Goal: Find specific page/section: Find specific page/section

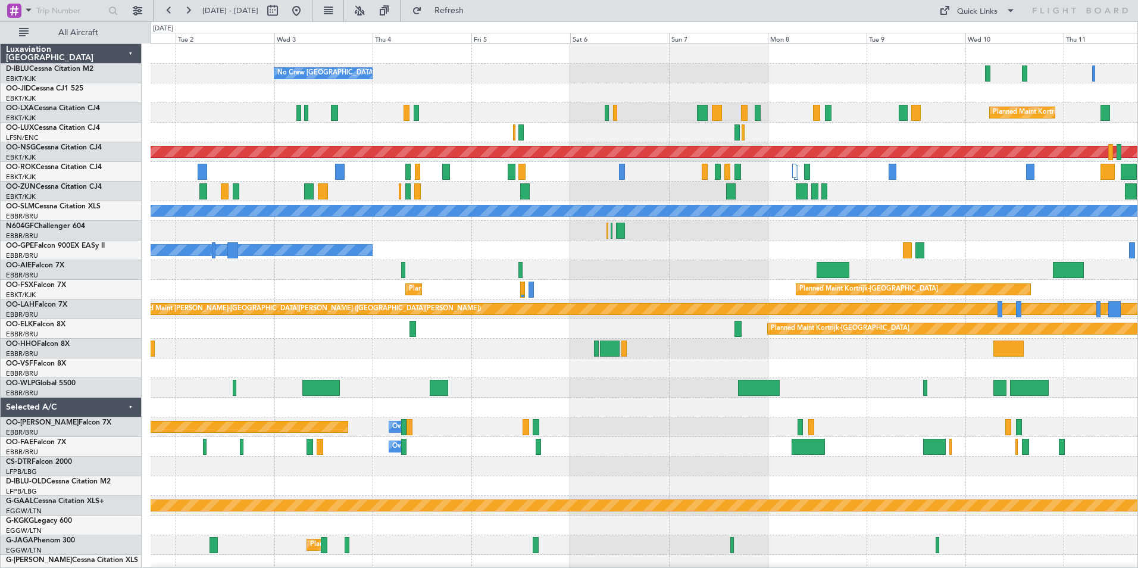
click at [149, 324] on div "No Crew [GEOGRAPHIC_DATA] ([GEOGRAPHIC_DATA] National) Planned Maint [GEOGRAPHI…" at bounding box center [569, 294] width 1138 height 546
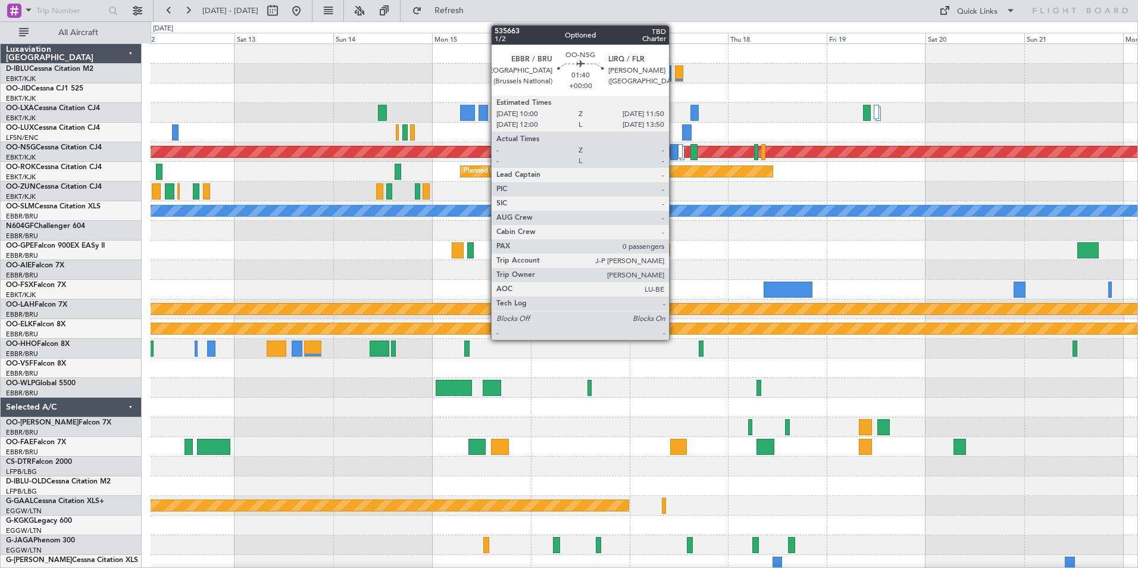
click at [674, 154] on div at bounding box center [674, 152] width 8 height 16
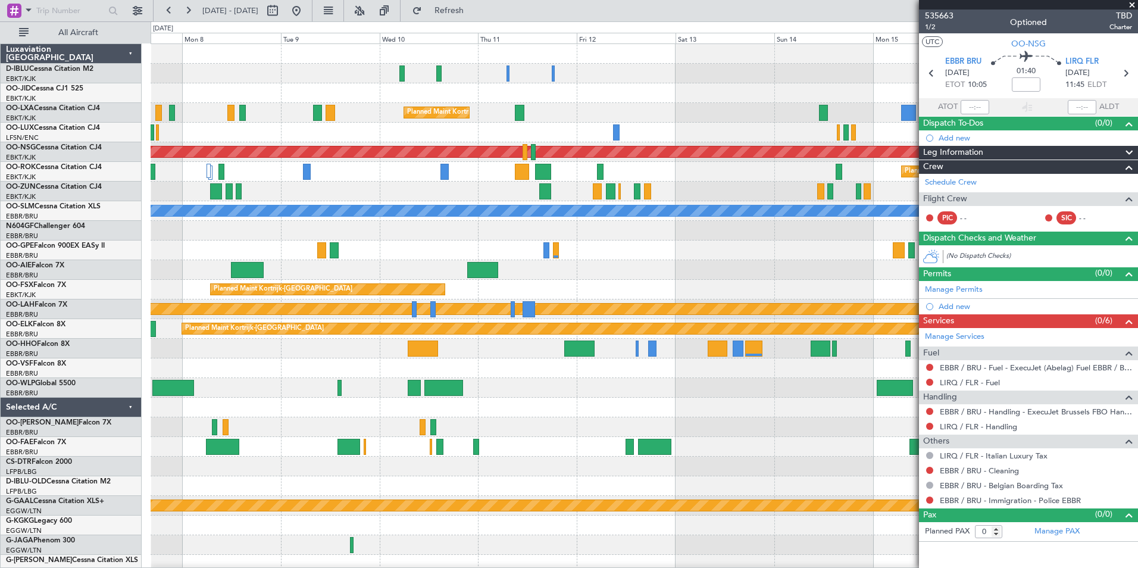
click at [877, 235] on div at bounding box center [644, 231] width 987 height 20
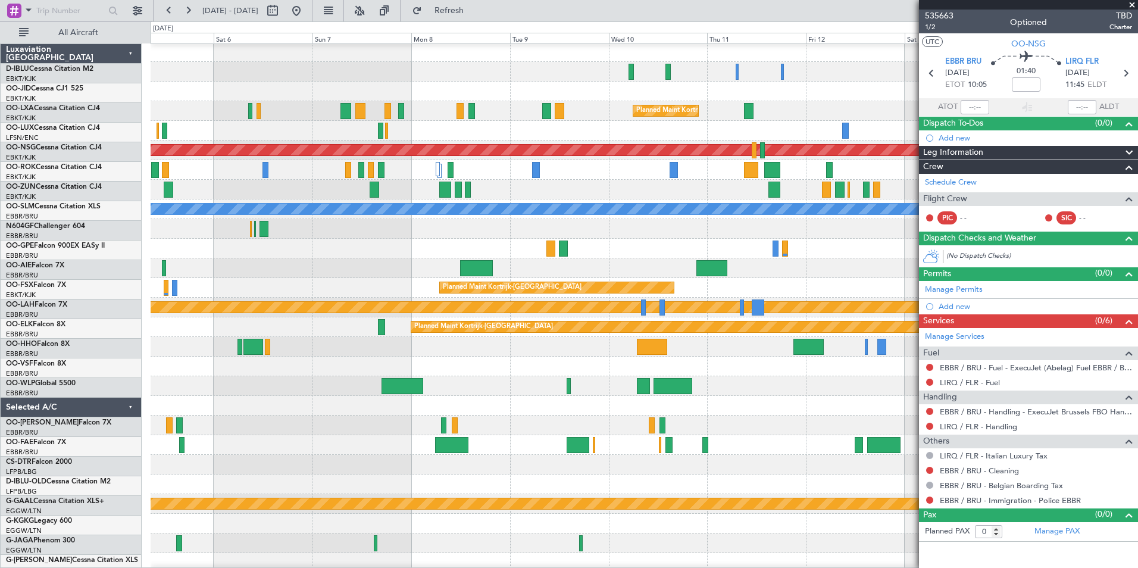
click at [877, 248] on div "Planned Maint [GEOGRAPHIC_DATA] ([GEOGRAPHIC_DATA] National) No Crew [GEOGRAPHI…" at bounding box center [644, 249] width 987 height 20
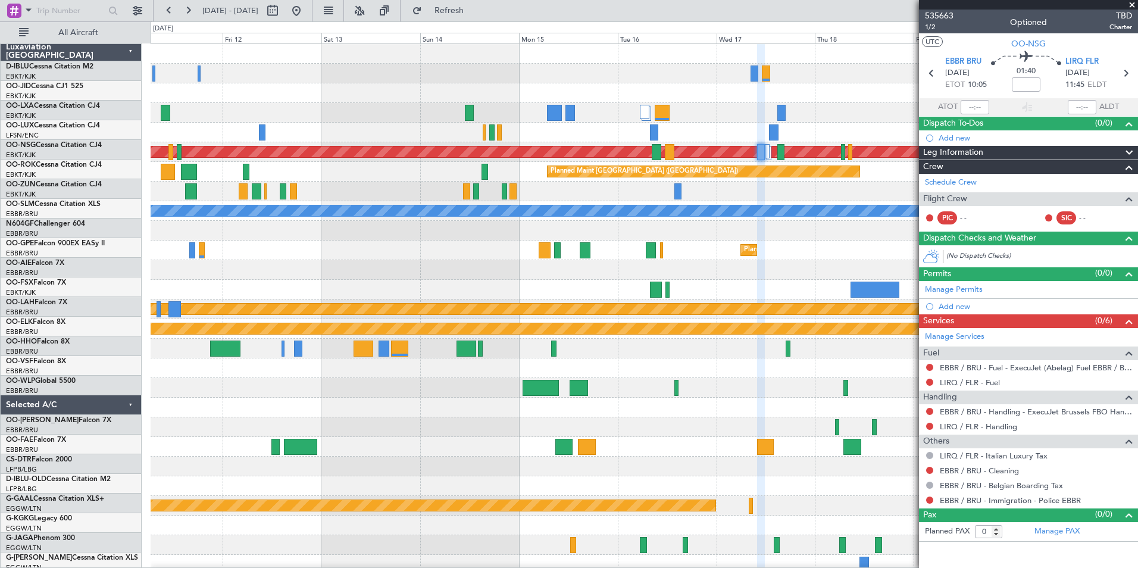
click at [174, 297] on div "Planned Maint Kortrijk-[GEOGRAPHIC_DATA] Planned Maint [GEOGRAPHIC_DATA] ([GEOG…" at bounding box center [644, 437] width 987 height 786
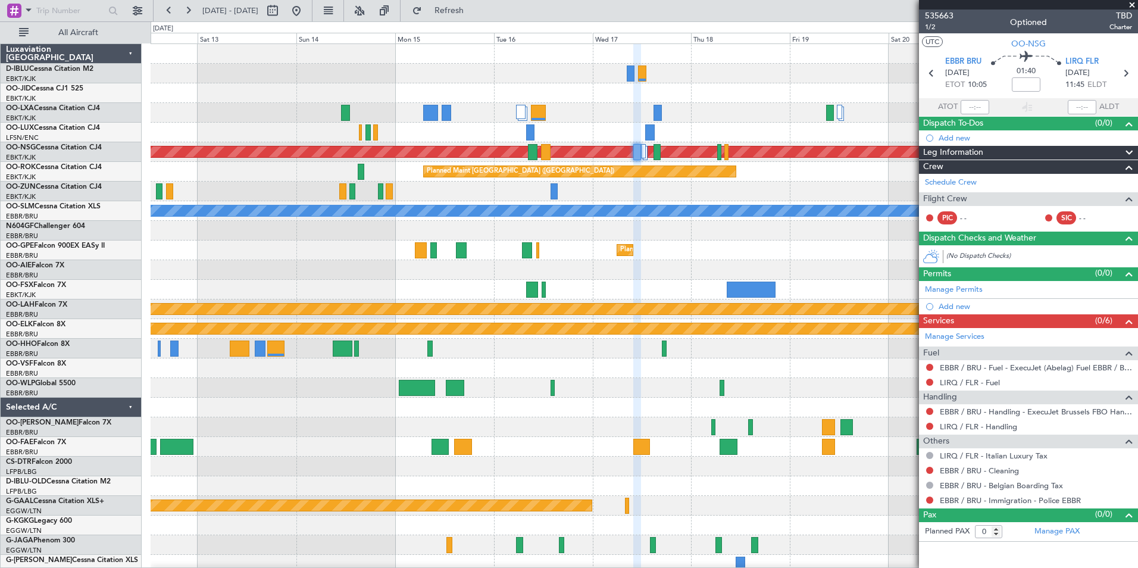
click at [0, 311] on html "[DATE] - [DATE] Refresh Quick Links All Aircraft Planned Maint [GEOGRAPHIC_DATA…" at bounding box center [569, 284] width 1138 height 568
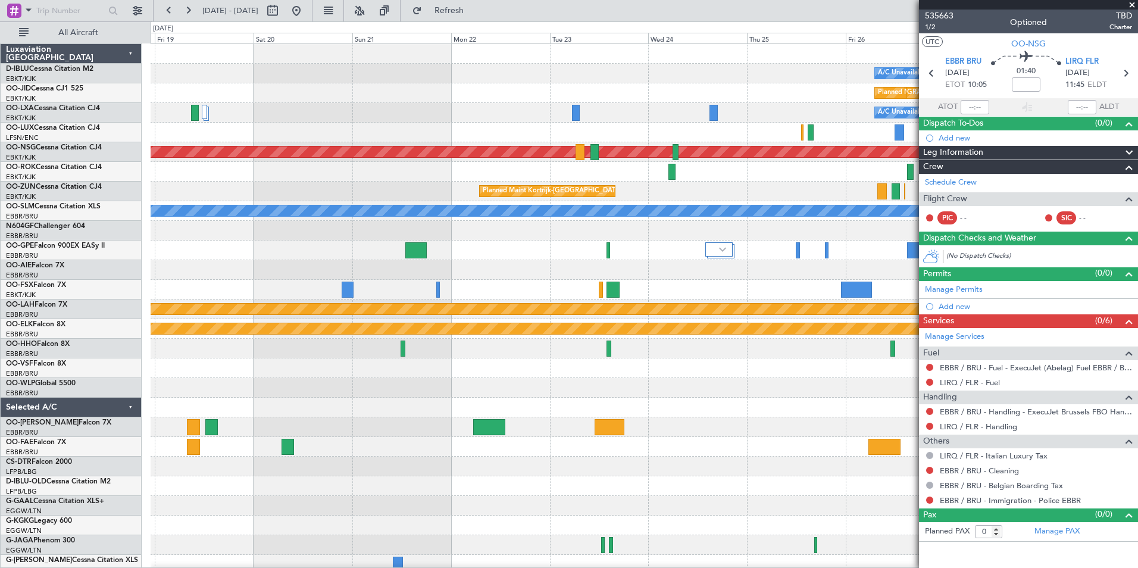
click at [0, 285] on html "[DATE] - [DATE] Refresh Quick Links All Aircraft A/C Unavailable [GEOGRAPHIC_DA…" at bounding box center [569, 284] width 1138 height 568
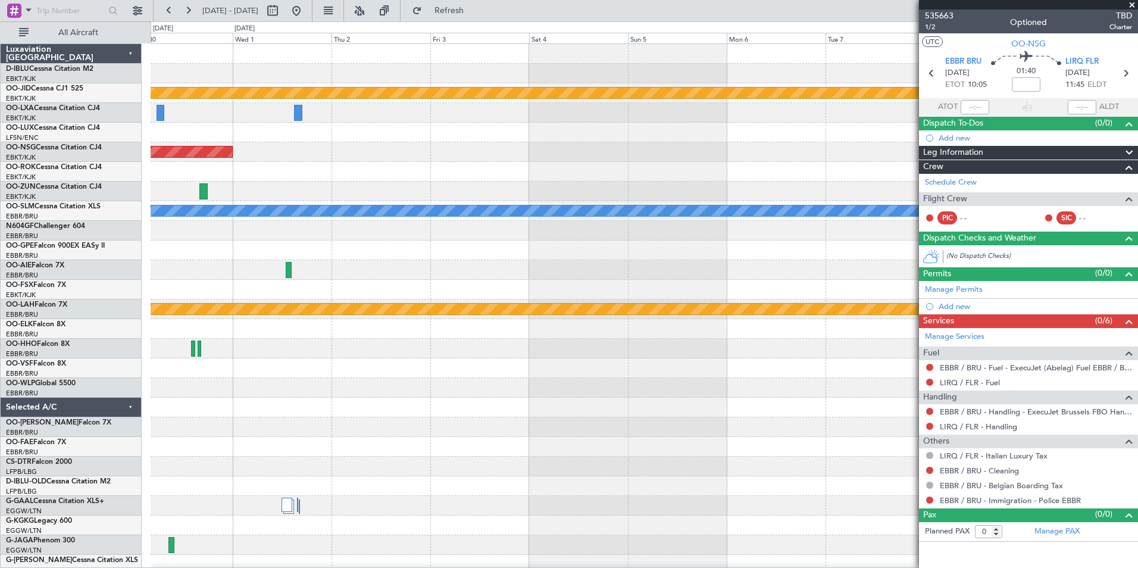
click at [36, 271] on div "A/C Unavailable [GEOGRAPHIC_DATA]-[GEOGRAPHIC_DATA] null [GEOGRAPHIC_DATA]-[GEO…" at bounding box center [569, 294] width 1138 height 546
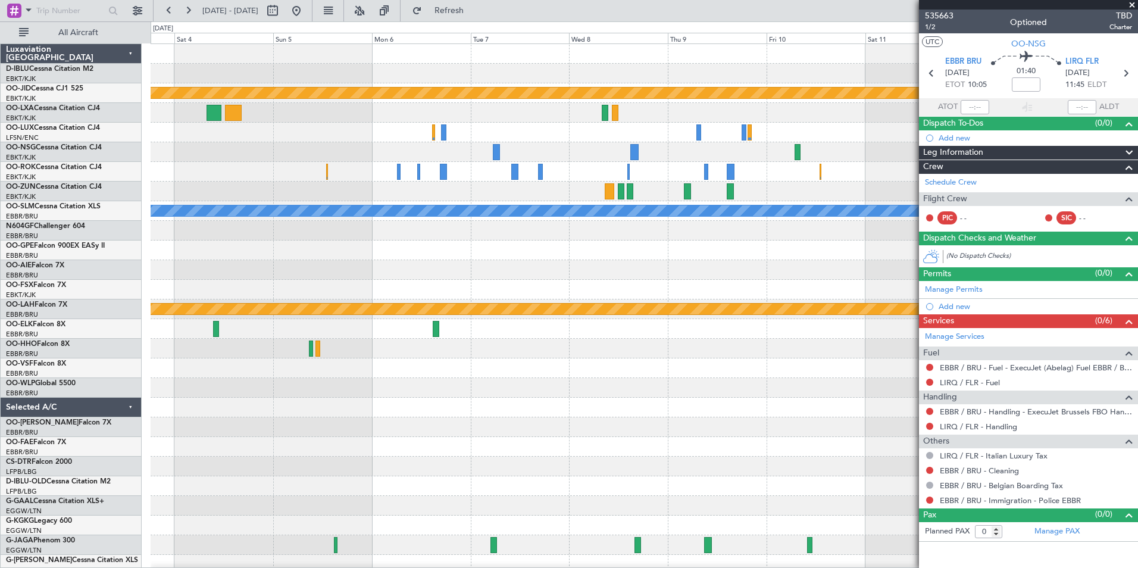
click at [646, 267] on div "null [GEOGRAPHIC_DATA]-[GEOGRAPHIC_DATA] Planned Maint [GEOGRAPHIC_DATA] ([GEOG…" at bounding box center [644, 417] width 987 height 746
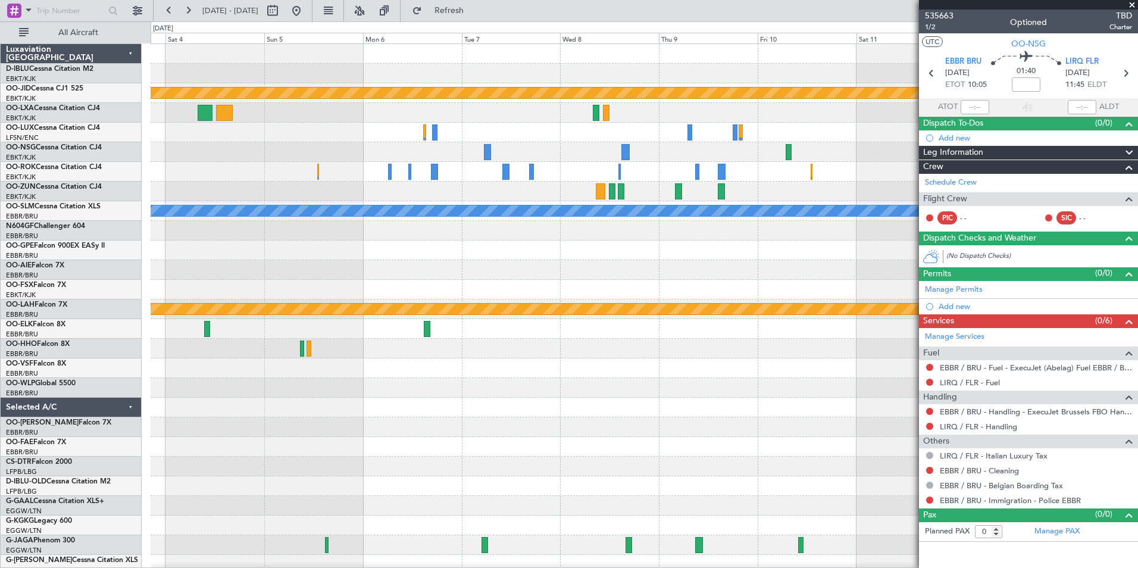
click at [870, 177] on div at bounding box center [644, 172] width 987 height 20
drag, startPoint x: 999, startPoint y: 406, endPoint x: 1002, endPoint y: 414, distance: 8.1
click at [1002, 414] on link "EBBR / BRU - Handling - ExecuJet Brussels FBO Handling Abelag" at bounding box center [1036, 412] width 192 height 10
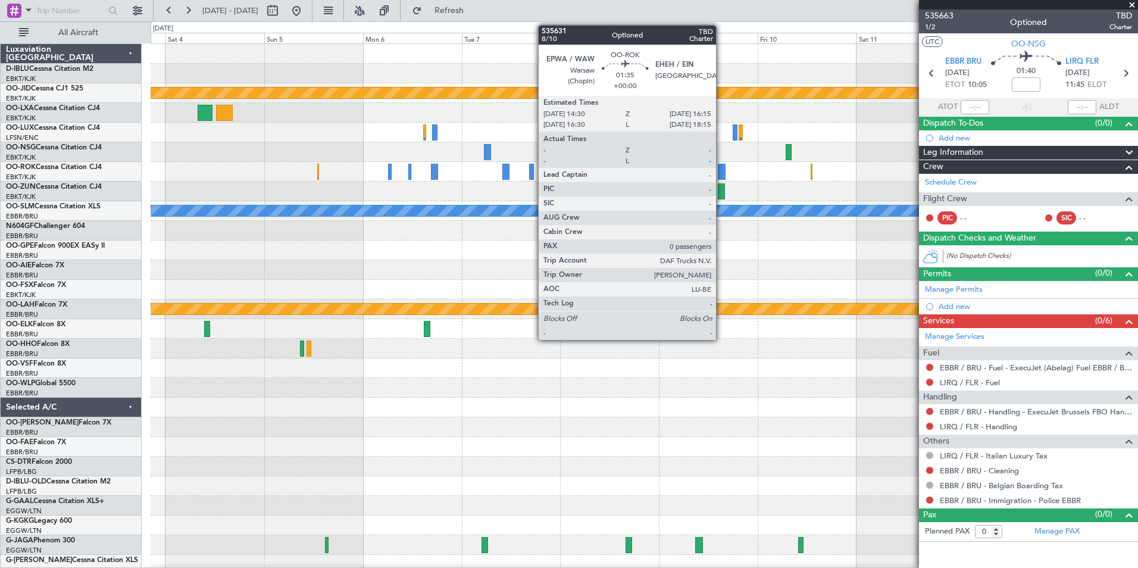
click at [721, 176] on div at bounding box center [722, 172] width 8 height 16
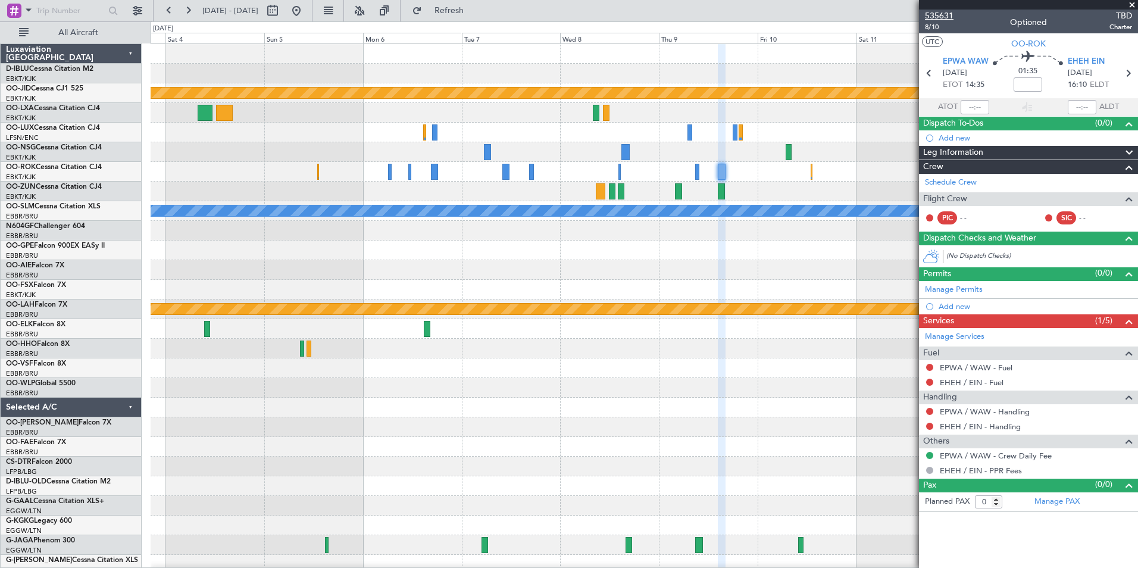
click at [943, 13] on span "535631" at bounding box center [939, 16] width 29 height 13
click at [282, 5] on button at bounding box center [272, 10] width 19 height 19
select select "10"
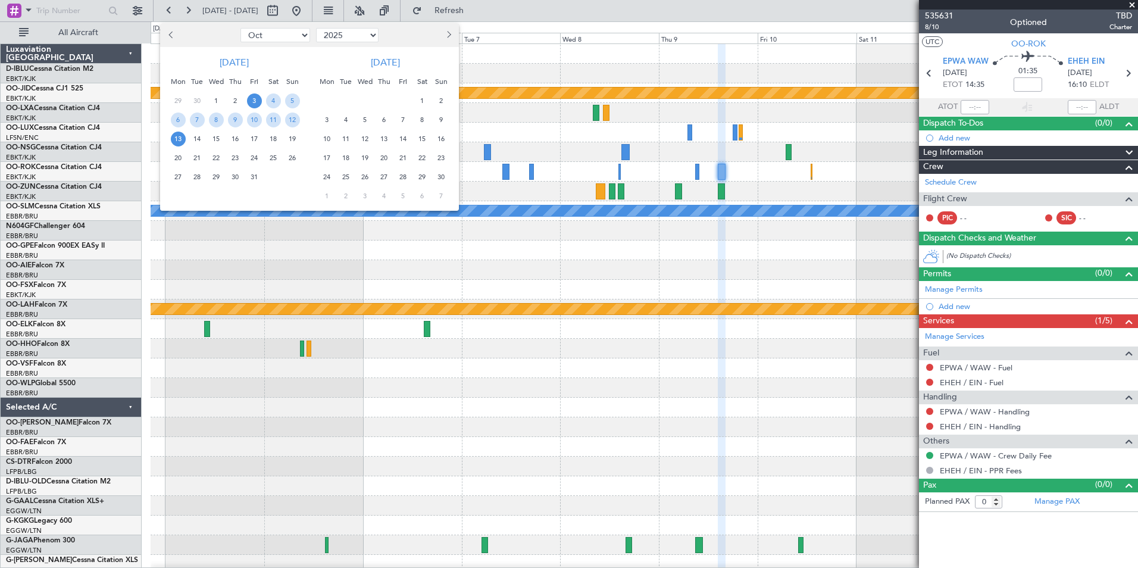
click at [280, 34] on select "Jan Feb Mar Apr May Jun [DATE] Aug Sep Oct Nov Dec" at bounding box center [275, 35] width 70 height 14
click at [321, 35] on select "2015 2016 2017 2018 2019 2020 2021 2022 2023 2024 2025 2026 2027 2028 2029 2030…" at bounding box center [347, 35] width 63 height 14
select select "2024"
click at [316, 28] on select "2015 2016 2017 2018 2019 2020 2021 2022 2023 2024 2025 2026 2027 2028 2029 2030…" at bounding box center [347, 35] width 63 height 14
click at [236, 101] on span "3" at bounding box center [235, 100] width 15 height 15
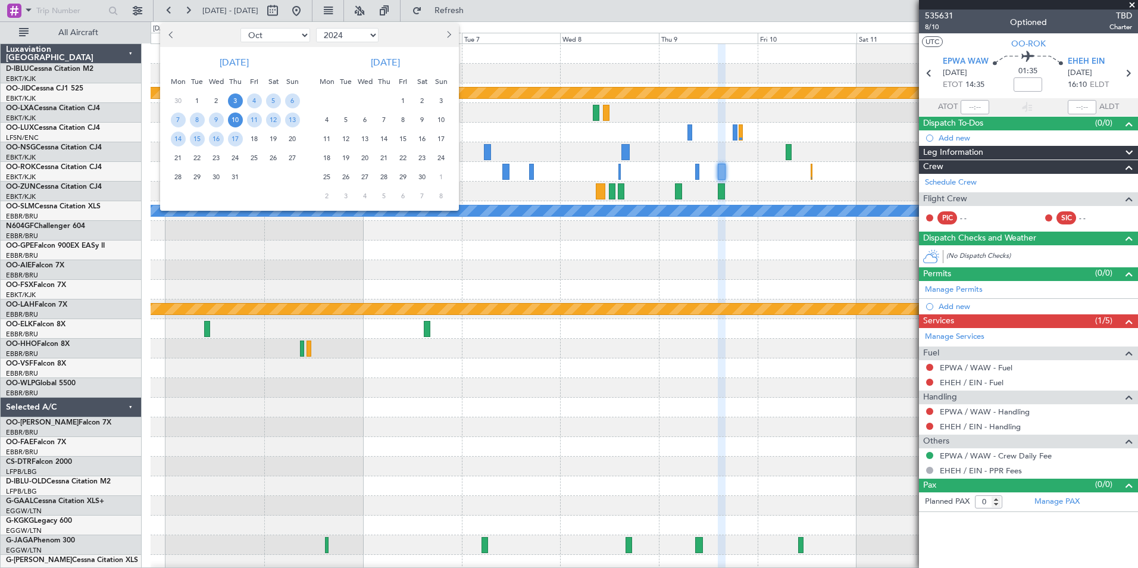
click at [239, 120] on span "10" at bounding box center [235, 120] width 15 height 15
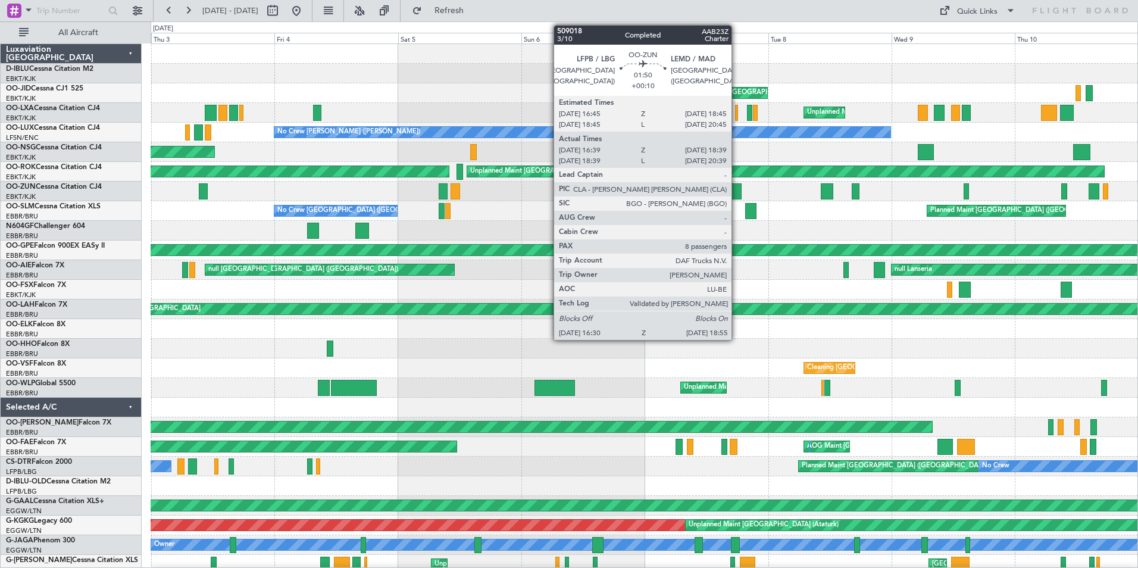
click at [737, 189] on div at bounding box center [735, 191] width 13 height 16
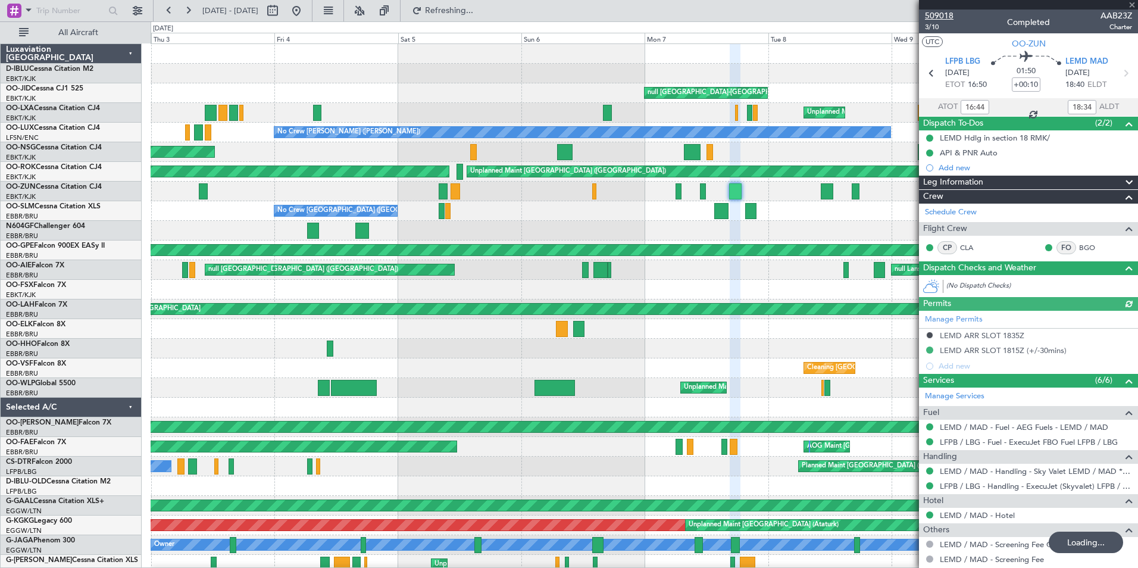
click at [946, 20] on span "509018" at bounding box center [939, 16] width 29 height 13
click at [306, 11] on button at bounding box center [296, 10] width 19 height 19
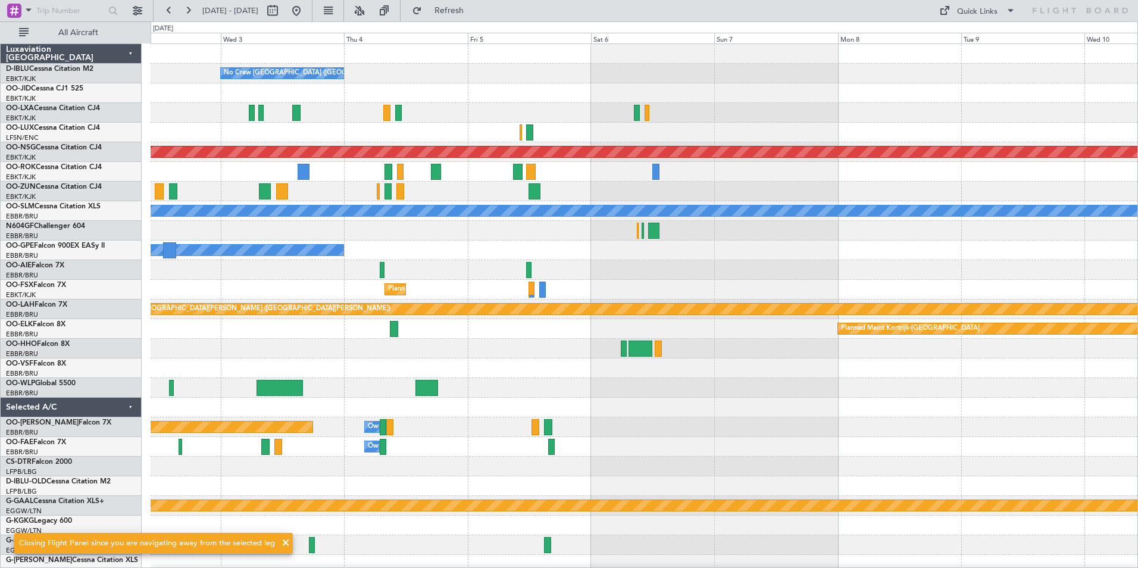
click at [186, 414] on div "No Crew [GEOGRAPHIC_DATA] ([GEOGRAPHIC_DATA] National) Planned Maint [GEOGRAPHI…" at bounding box center [644, 437] width 987 height 786
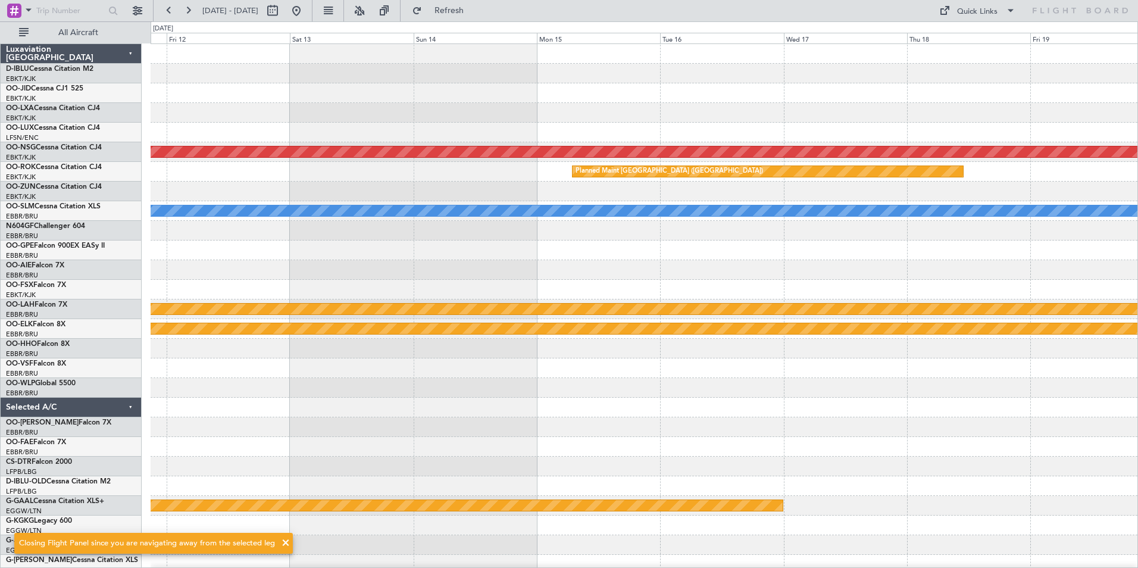
click at [142, 394] on div "Planned Maint [GEOGRAPHIC_DATA] ([GEOGRAPHIC_DATA]) Planned Maint [GEOGRAPHIC_D…" at bounding box center [569, 294] width 1138 height 546
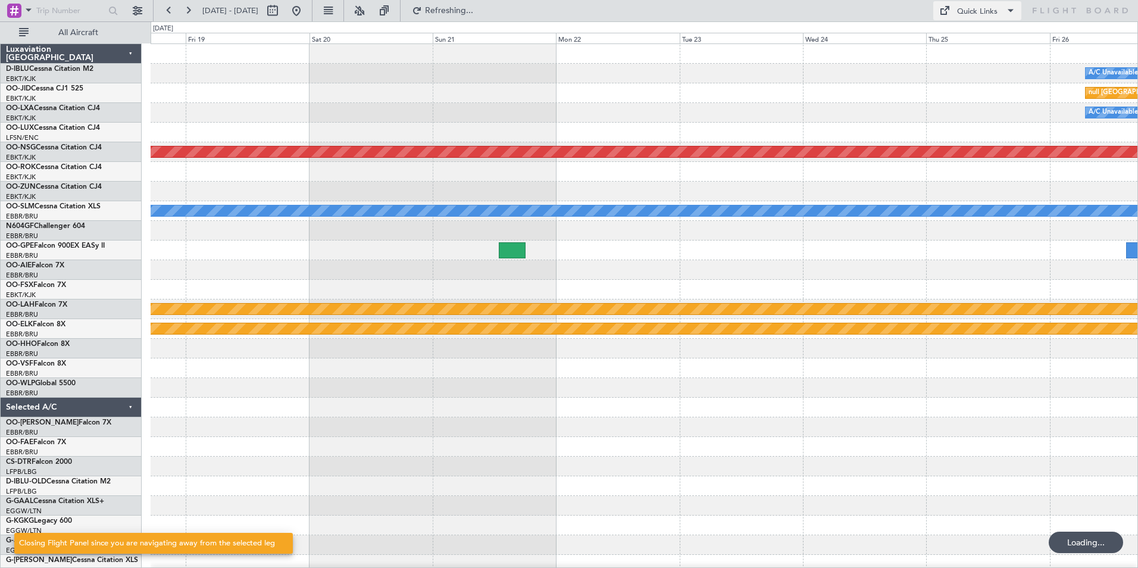
click at [944, 6] on span at bounding box center [944, 11] width 14 height 14
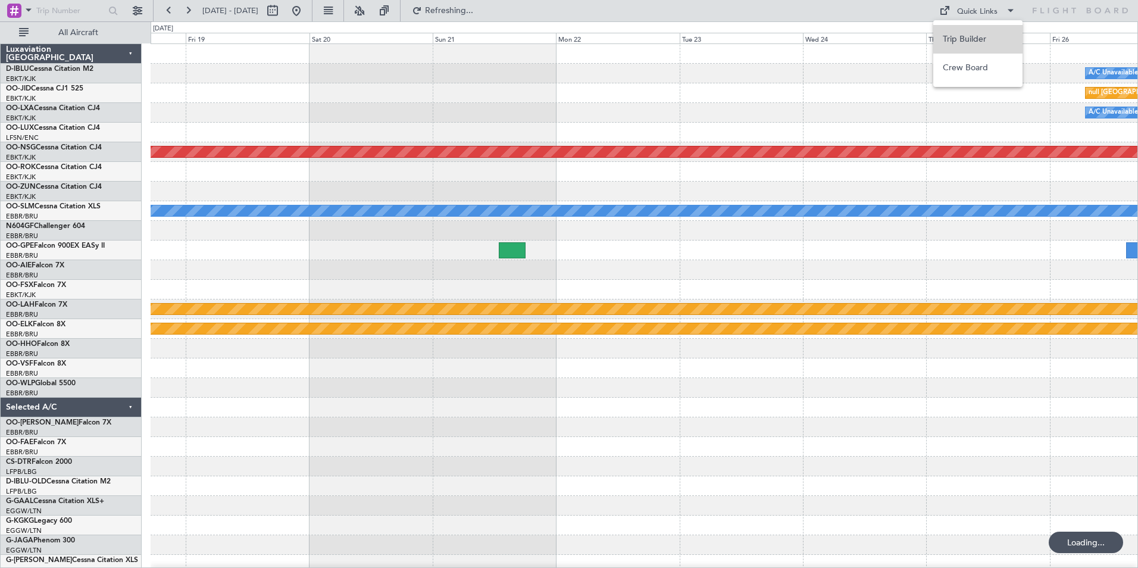
click at [980, 35] on button "Trip Builder" at bounding box center [977, 39] width 89 height 29
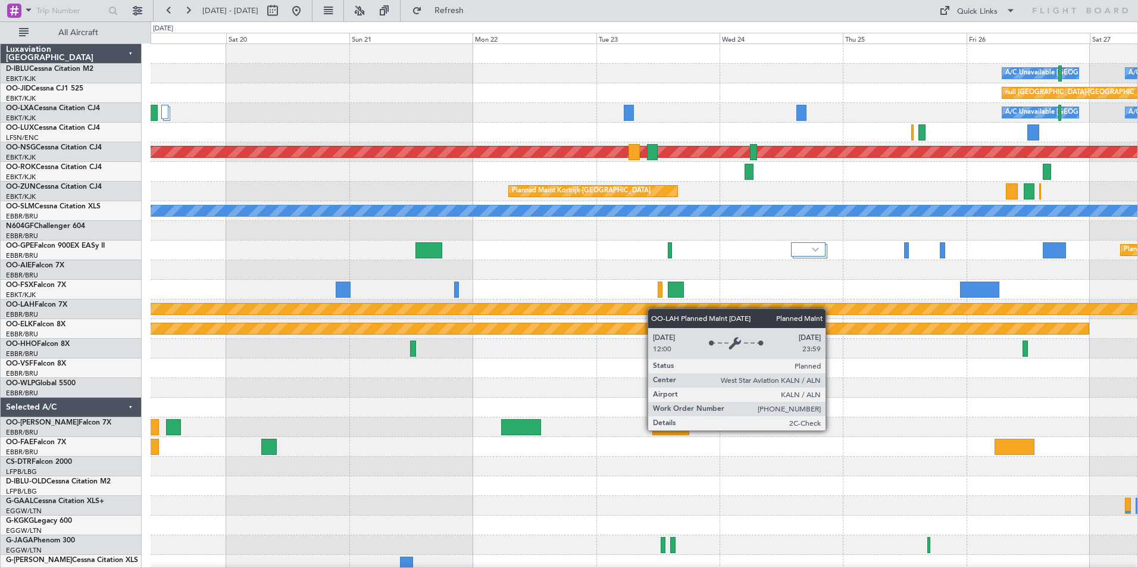
click at [431, 358] on div "A/C Unavailable [GEOGRAPHIC_DATA] ([GEOGRAPHIC_DATA] National) A/C Unavailable …" at bounding box center [644, 437] width 987 height 786
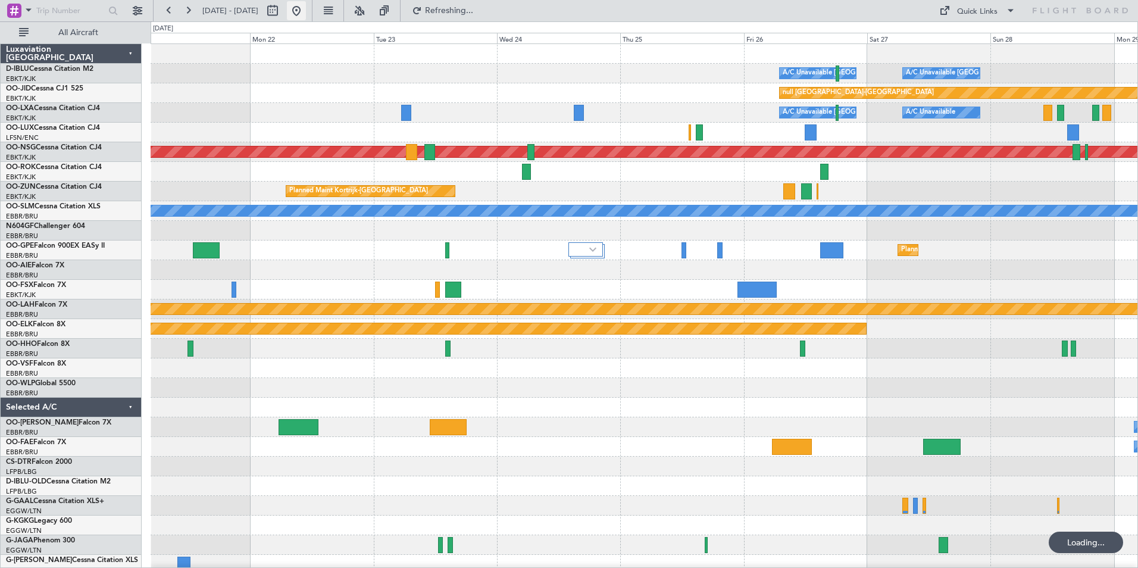
click at [306, 11] on button at bounding box center [296, 10] width 19 height 19
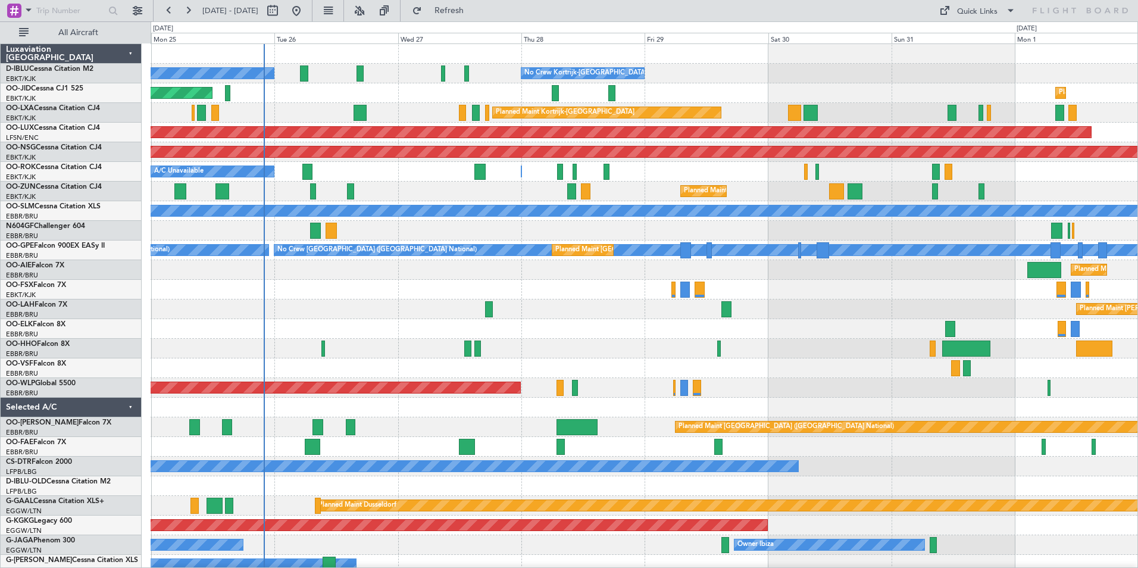
click at [625, 405] on div "No Crew Kortrijk-[GEOGRAPHIC_DATA] No Crew Kortrijk-[GEOGRAPHIC_DATA] No Crew […" at bounding box center [644, 437] width 987 height 786
